Goal: Download file/media

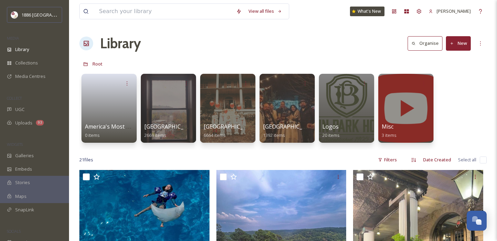
click at [178, 126] on span "[GEOGRAPHIC_DATA]" at bounding box center [172, 127] width 56 height 8
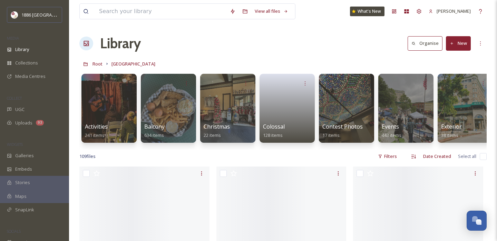
click at [94, 59] on div "[GEOGRAPHIC_DATA]" at bounding box center [282, 63] width 407 height 13
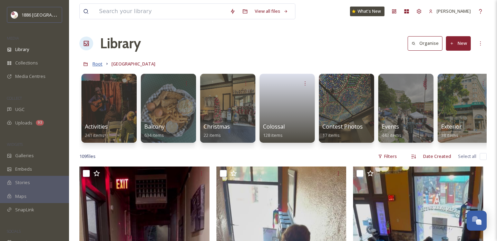
click at [94, 63] on span "Root" at bounding box center [97, 64] width 10 height 6
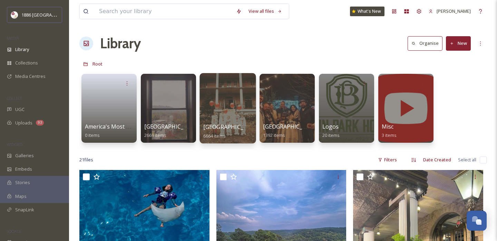
click at [234, 125] on span "[GEOGRAPHIC_DATA]" at bounding box center [231, 127] width 57 height 8
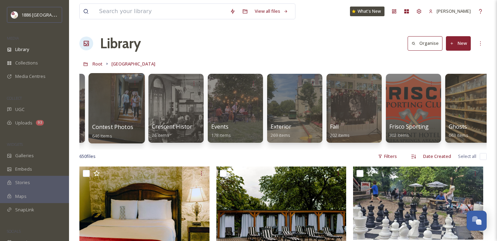
scroll to position [0, 296]
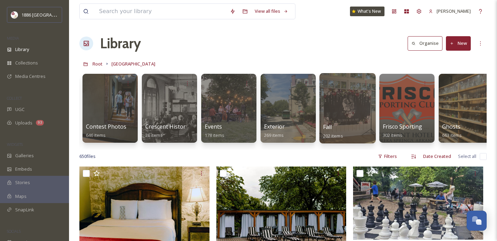
click at [354, 117] on div at bounding box center [347, 108] width 56 height 70
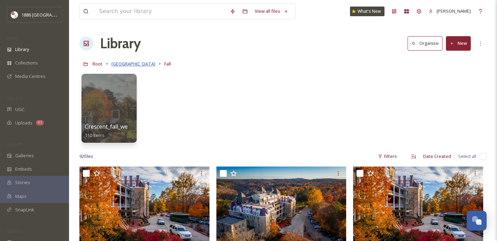
click at [136, 64] on span "[GEOGRAPHIC_DATA]" at bounding box center [133, 64] width 44 height 6
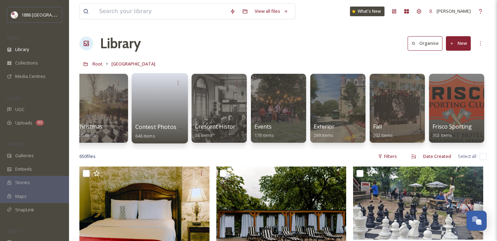
scroll to position [0, 253]
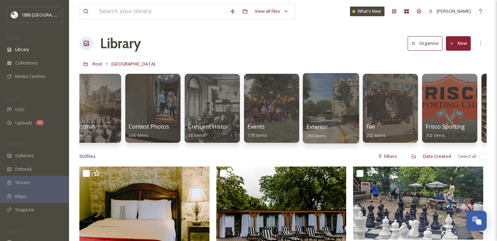
click at [323, 124] on span "Exterior" at bounding box center [316, 127] width 21 height 8
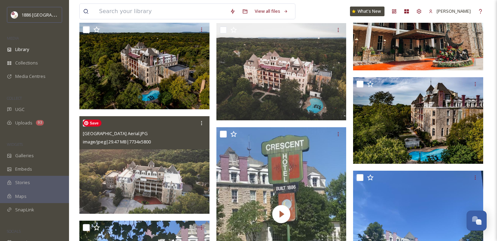
scroll to position [2828, 0]
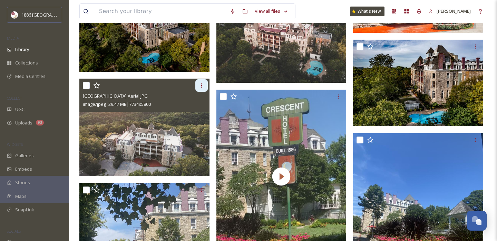
click at [199, 84] on icon at bounding box center [202, 86] width 6 height 6
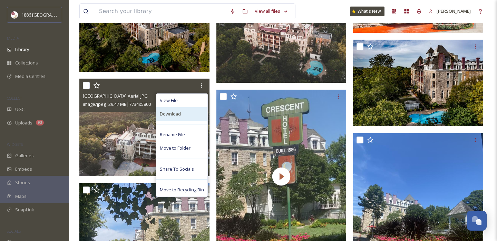
click at [190, 115] on div "Download" at bounding box center [181, 113] width 51 height 13
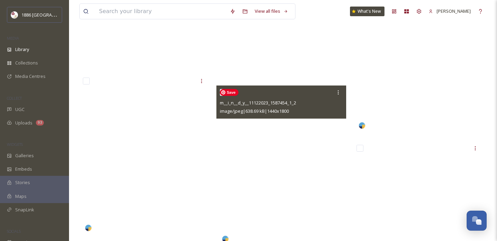
scroll to position [3896, 0]
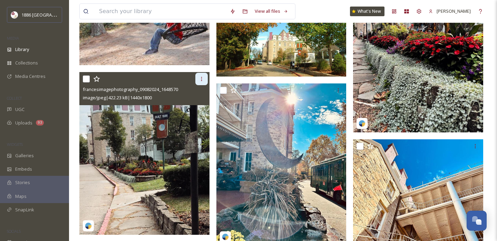
click at [202, 78] on icon at bounding box center [202, 79] width 6 height 6
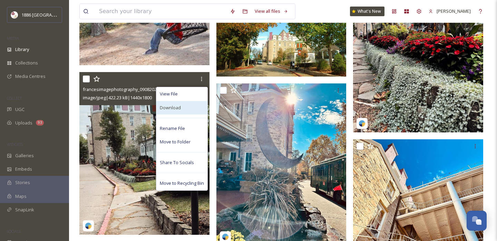
click at [187, 109] on div "Download" at bounding box center [181, 107] width 51 height 13
